Goal: Information Seeking & Learning: Learn about a topic

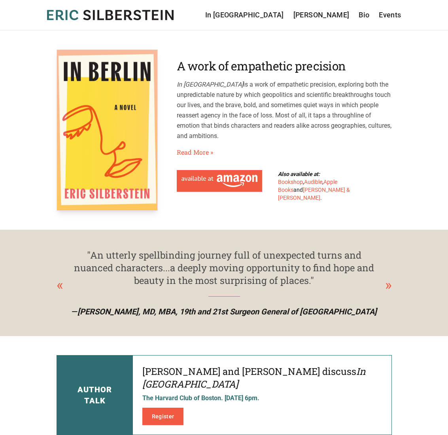
click at [234, 125] on p "In Berlin is a work of empathetic precision, exploring both the unpredictable n…" at bounding box center [284, 110] width 215 height 62
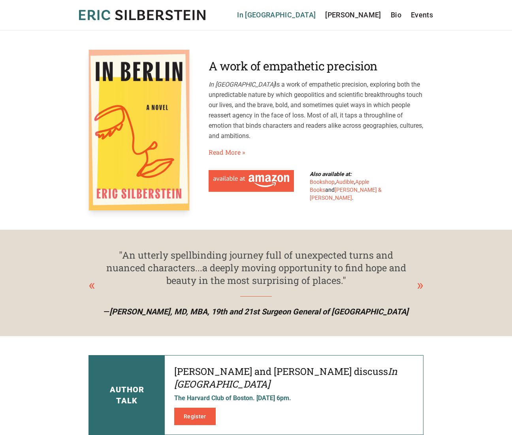
click at [305, 14] on link "In [GEOGRAPHIC_DATA]" at bounding box center [276, 14] width 79 height 11
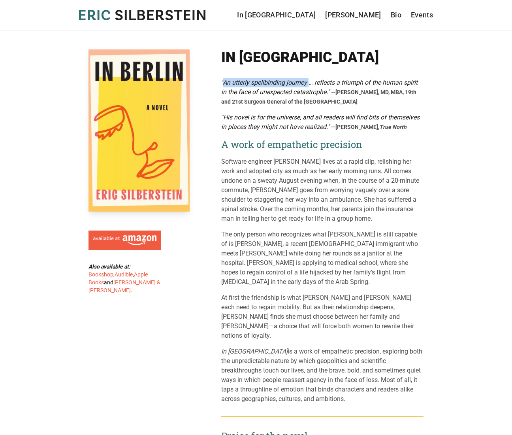
drag, startPoint x: 224, startPoint y: 82, endPoint x: 311, endPoint y: 78, distance: 87.1
click at [311, 78] on div ""An utterly spellbinding journey … reflects a triumph of the human spirit in th…" at bounding box center [322, 92] width 202 height 28
copy em "An utterly spellbinding journey"
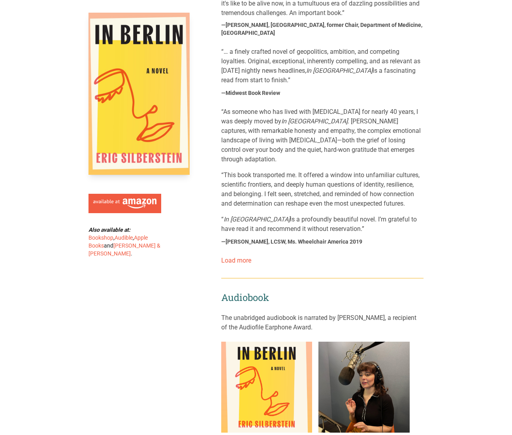
scroll to position [504, 0]
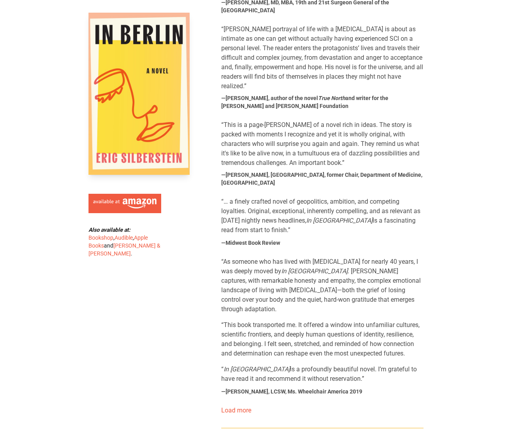
drag, startPoint x: 248, startPoint y: 184, endPoint x: 308, endPoint y: 191, distance: 60.5
click at [308, 197] on blockquote "“… a finely crafted novel of geopolitics, ambition, and competing loyalties. Or…" at bounding box center [322, 216] width 202 height 38
copy blockquote "Original, exceptional, inherently compelling, and as relevant as [DATE] nightly…"
click at [261, 202] on blockquote "“… a finely crafted novel of geopolitics, ambition, and competing loyalties. Or…" at bounding box center [322, 216] width 202 height 38
drag, startPoint x: 247, startPoint y: 185, endPoint x: 249, endPoint y: 202, distance: 17.1
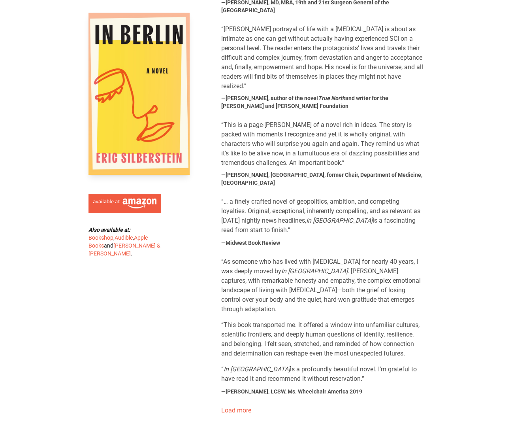
click at [249, 202] on blockquote "“… a finely crafted novel of geopolitics, ambition, and competing loyalties. Or…" at bounding box center [322, 216] width 202 height 38
drag, startPoint x: 251, startPoint y: 183, endPoint x: 257, endPoint y: 200, distance: 18.0
click at [257, 200] on blockquote "“… a finely crafted novel of geopolitics, ambition, and competing loyalties. Or…" at bounding box center [322, 216] width 202 height 38
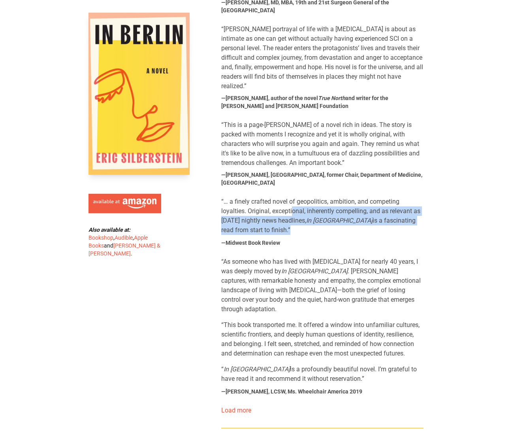
drag, startPoint x: 249, startPoint y: 183, endPoint x: 244, endPoint y: 203, distance: 20.2
click at [244, 203] on blockquote "“… a finely crafted novel of geopolitics, ambition, and competing loyalties. Or…" at bounding box center [322, 216] width 202 height 38
copy blockquote "Original, exceptional, inherently compelling, and as relevant as [DATE] nightly…"
